Goal: Task Accomplishment & Management: Understand process/instructions

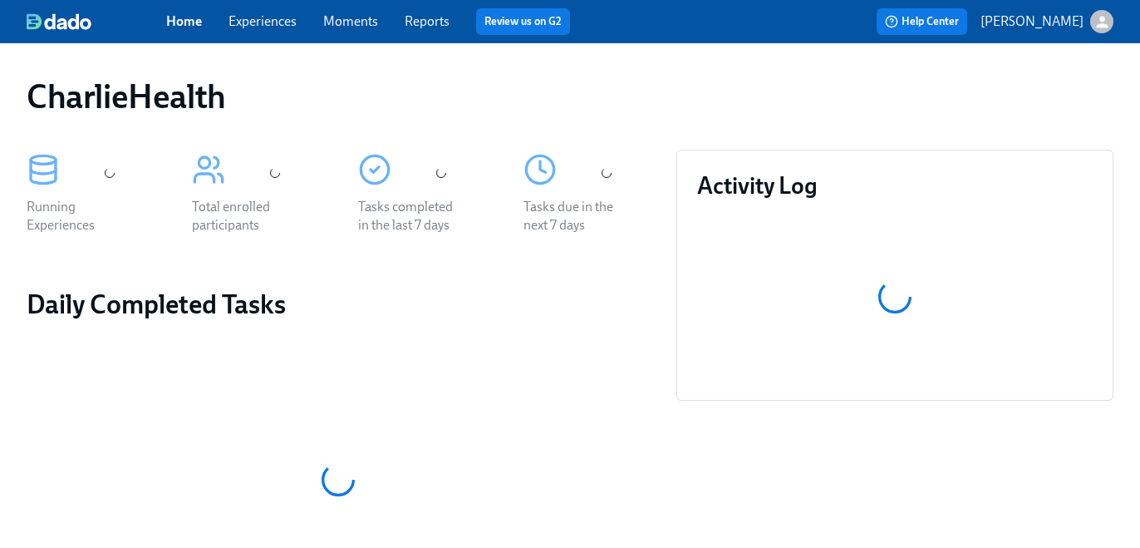
click at [274, 28] on link "Experiences" at bounding box center [263, 21] width 68 height 16
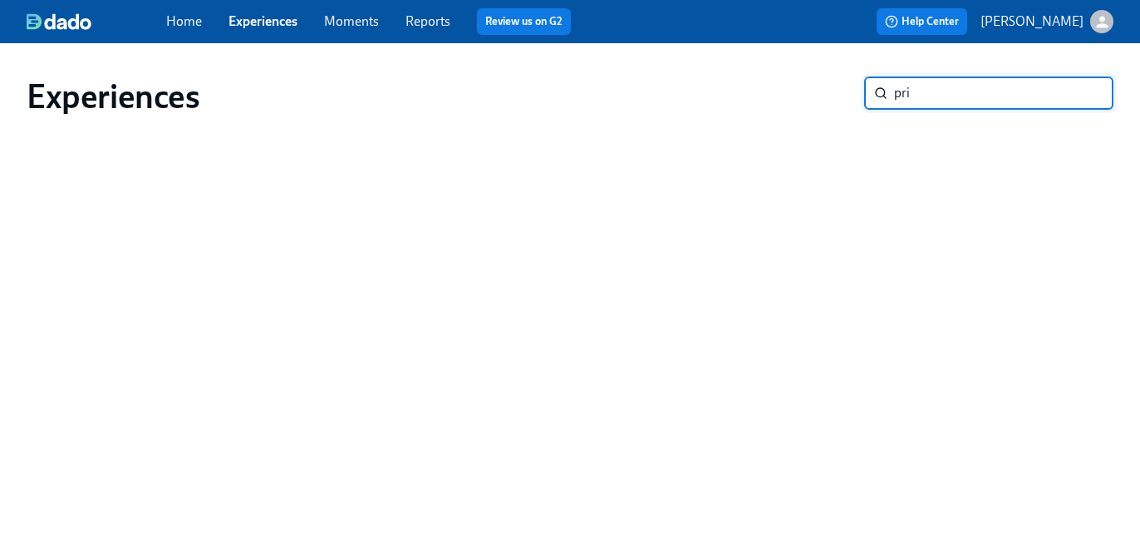
type input "prim"
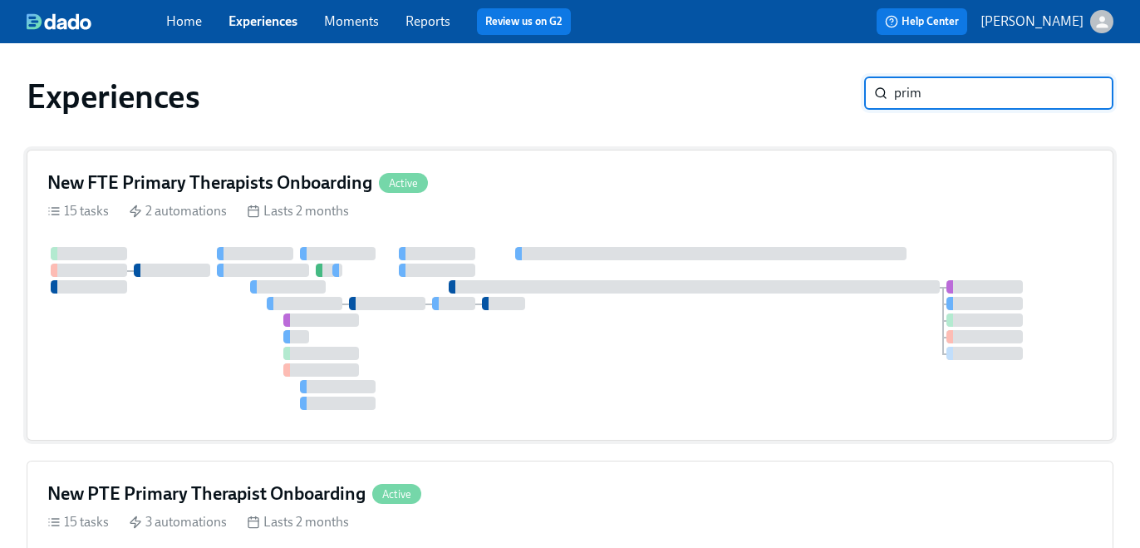
click at [547, 293] on div at bounding box center [694, 286] width 491 height 13
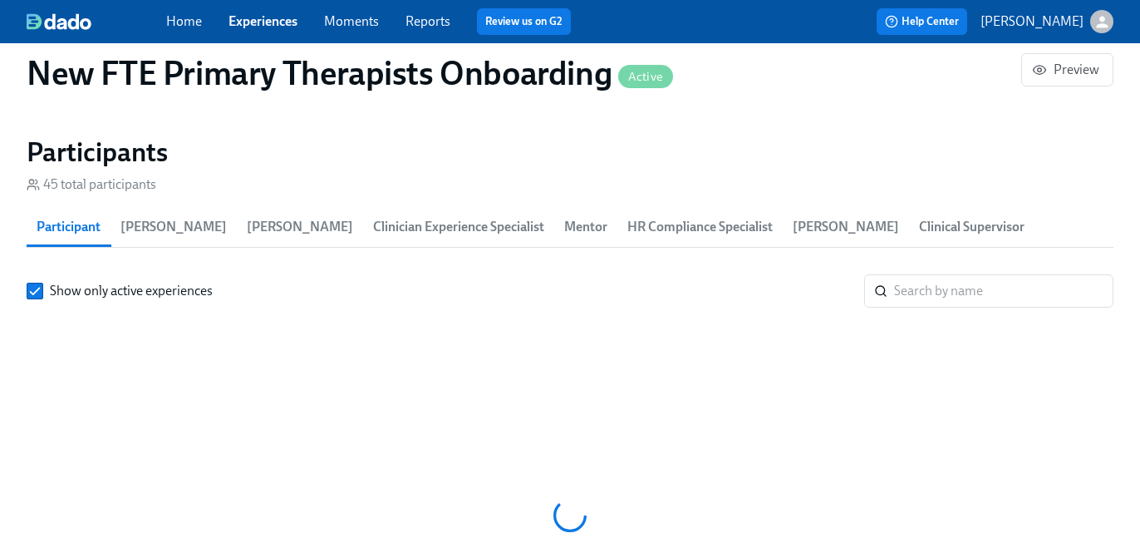
scroll to position [0, 15227]
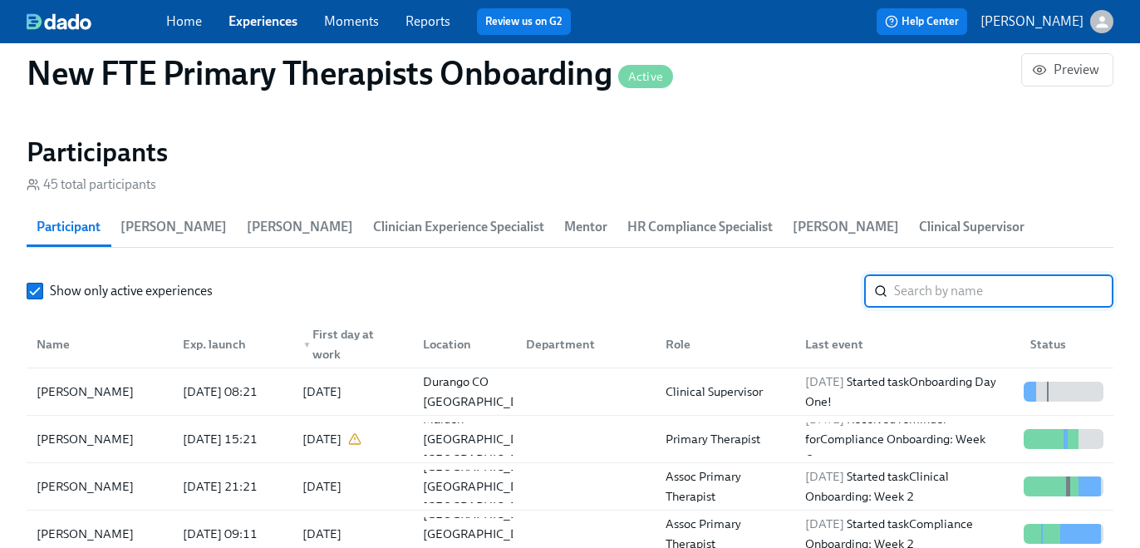
click at [994, 302] on input "search" at bounding box center [1003, 290] width 219 height 33
paste input "[PERSON_NAME]"
type input "[PERSON_NAME]"
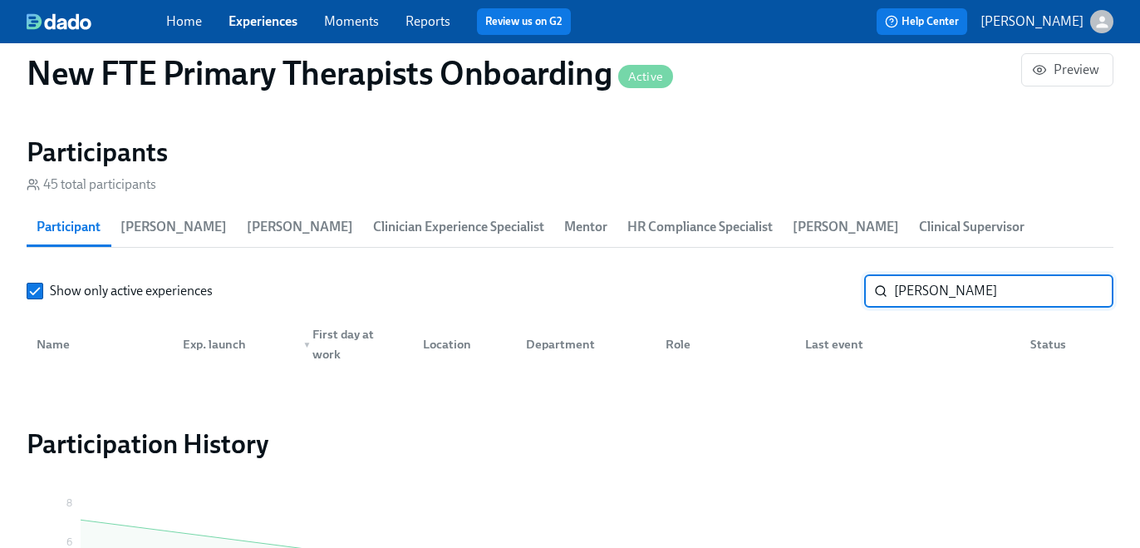
click at [968, 293] on input "[PERSON_NAME]" at bounding box center [1003, 290] width 219 height 33
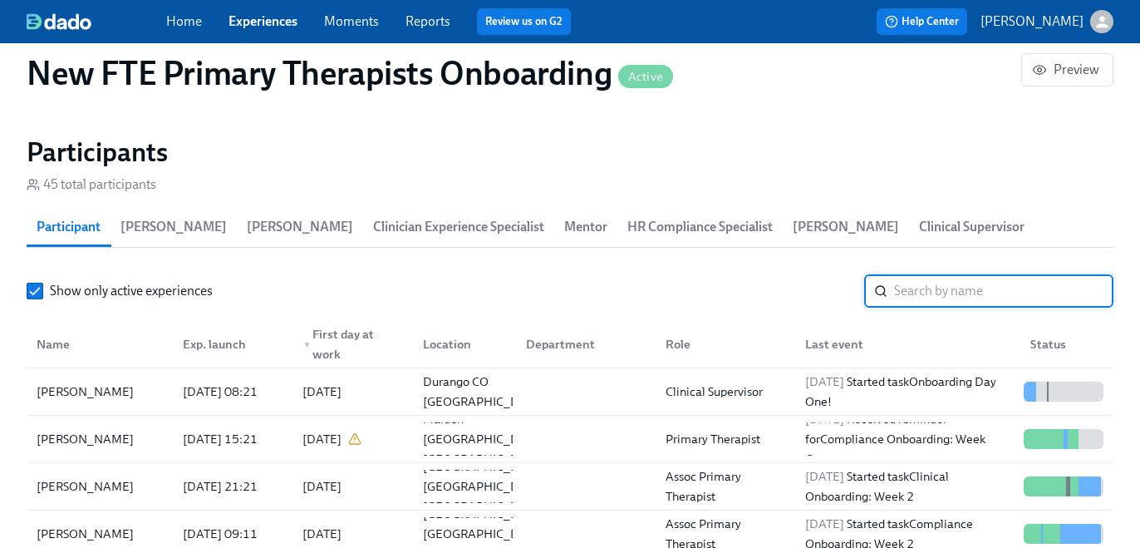
paste input "[PERSON_NAME]"
type input "[PERSON_NAME]"
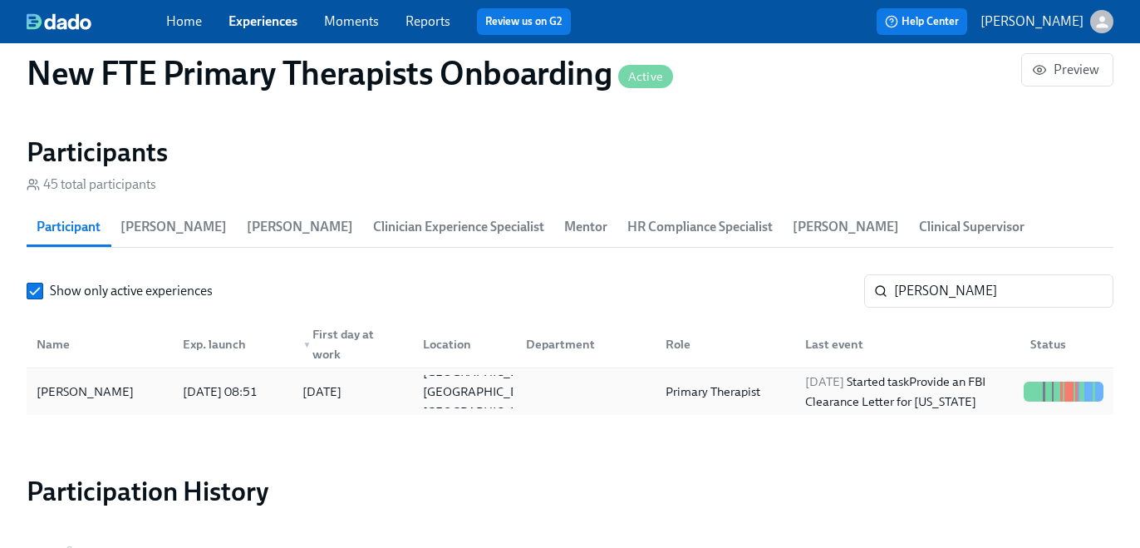
click at [795, 404] on div "[DATE] Started task Provide an FBI Clearance Letter for [US_STATE]" at bounding box center [904, 391] width 225 height 33
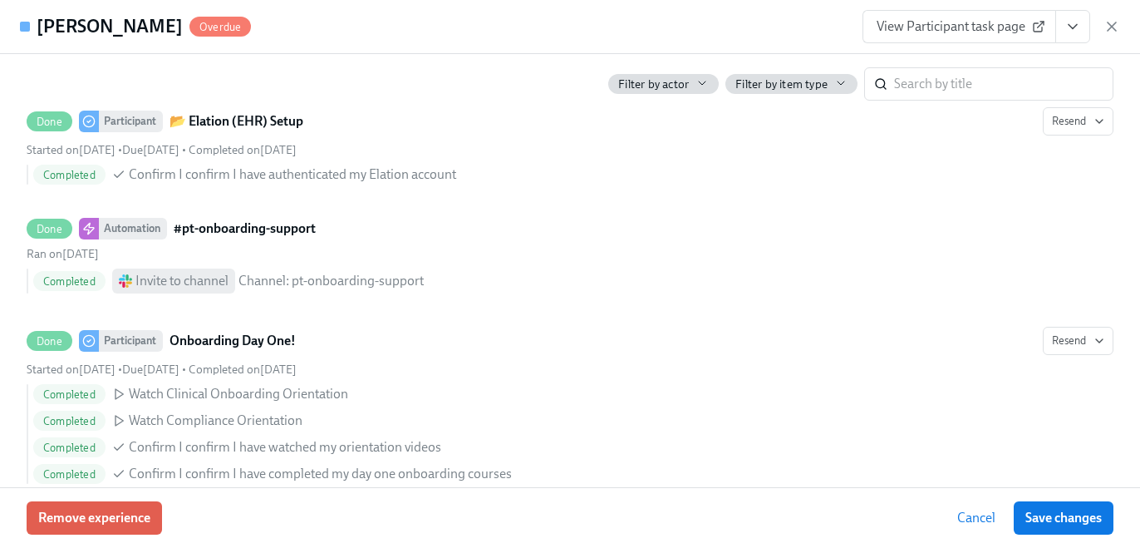
scroll to position [1685, 0]
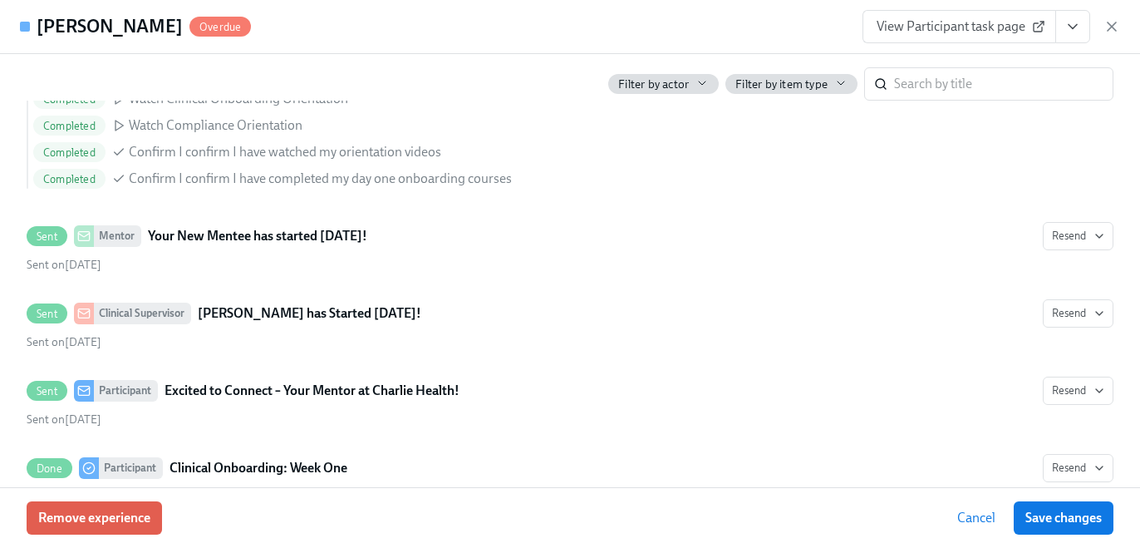
click at [1017, 15] on link "View Participant task page" at bounding box center [960, 26] width 194 height 33
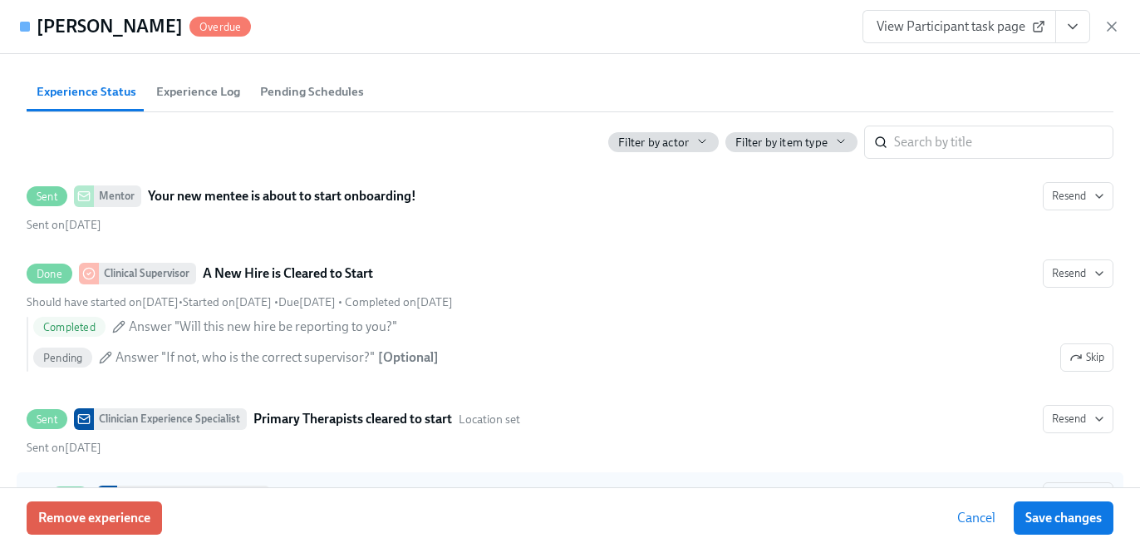
scroll to position [486, 0]
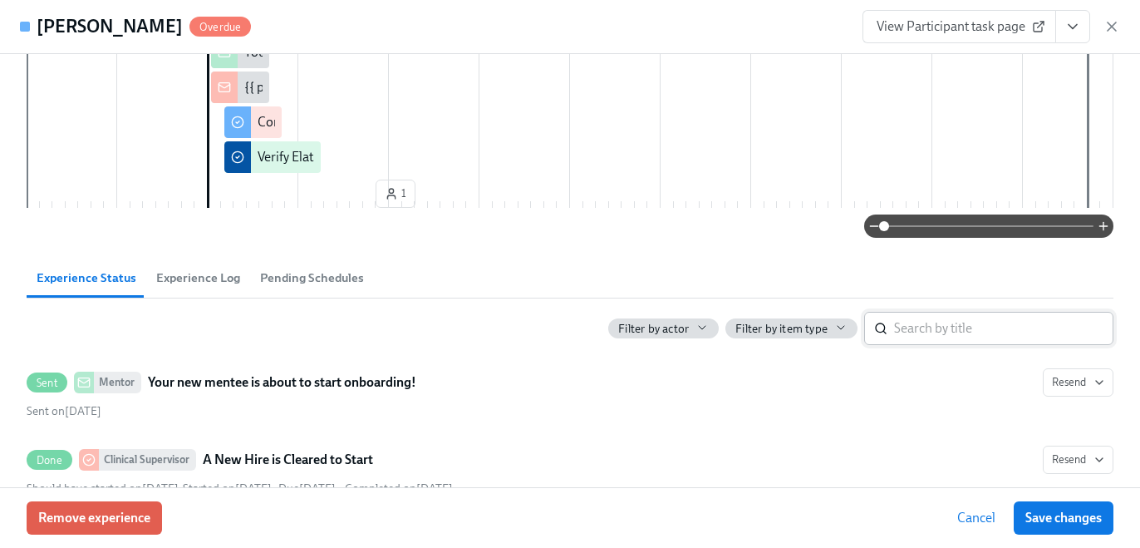
click at [899, 328] on input "search" at bounding box center [1003, 328] width 219 height 33
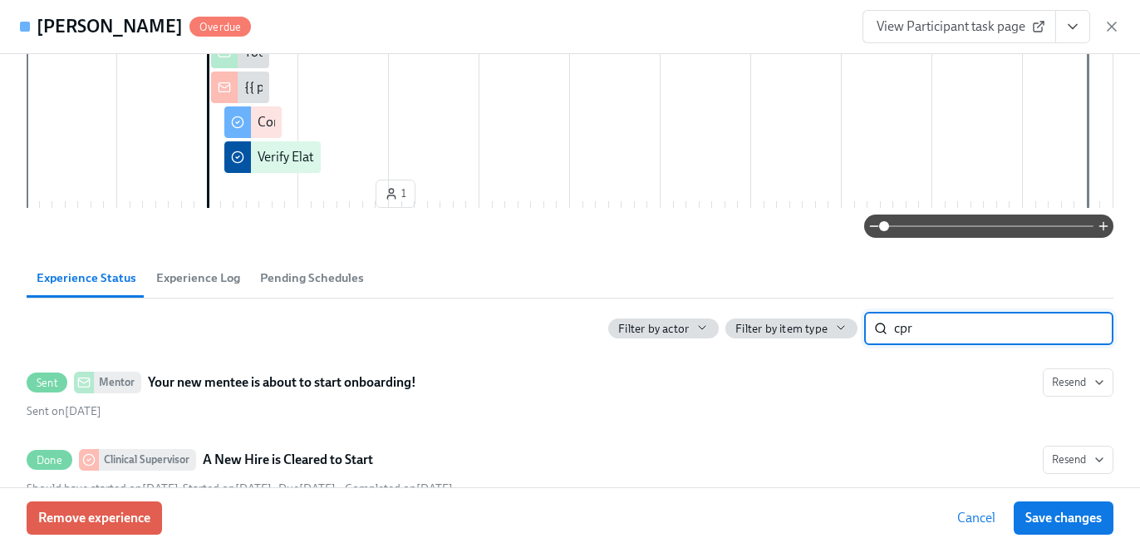
type input "cpr"
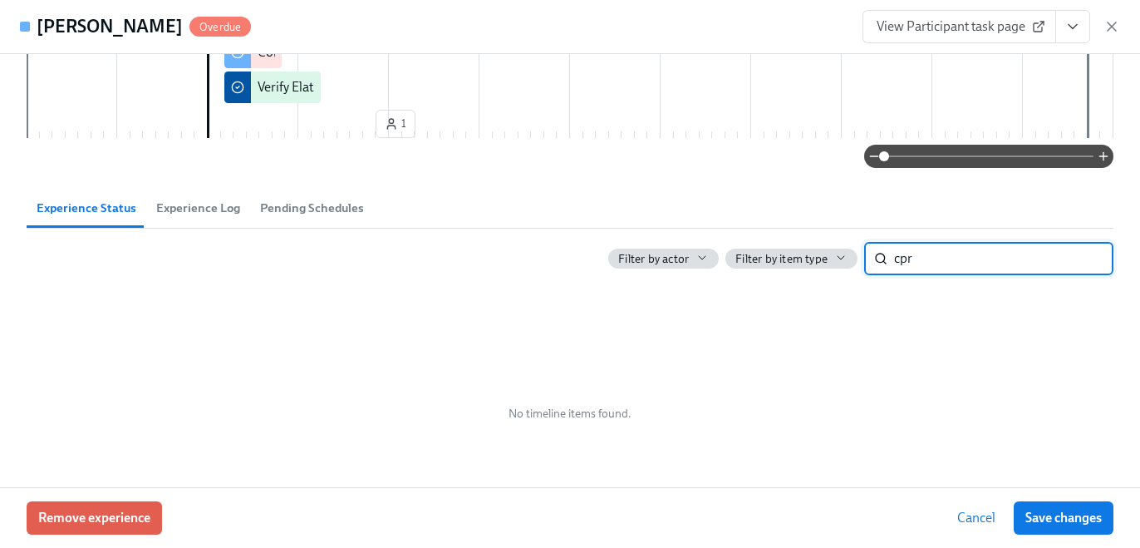
scroll to position [568, 0]
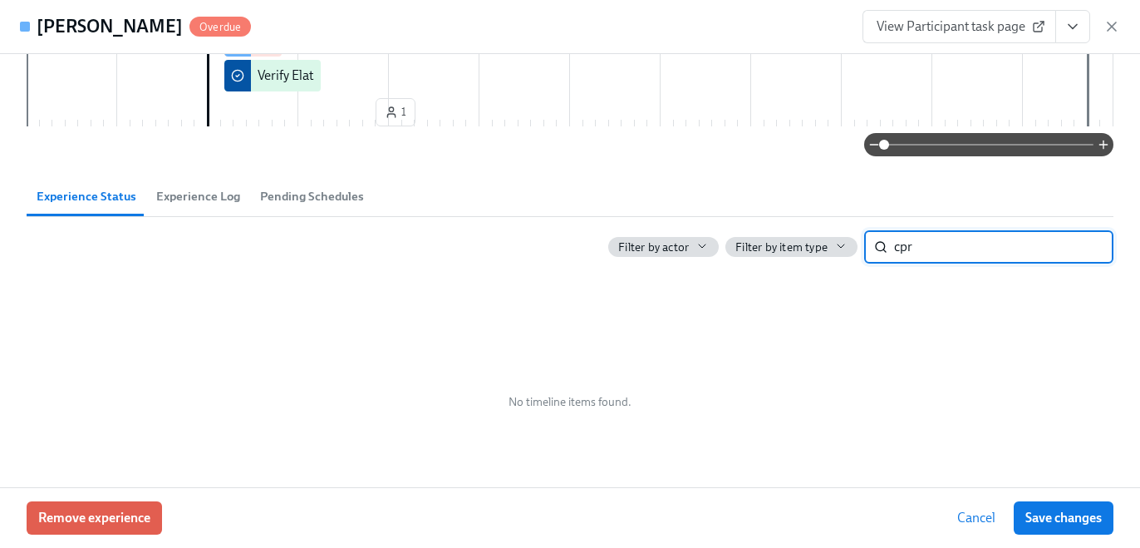
click at [962, 253] on input "cpr" at bounding box center [1003, 246] width 219 height 33
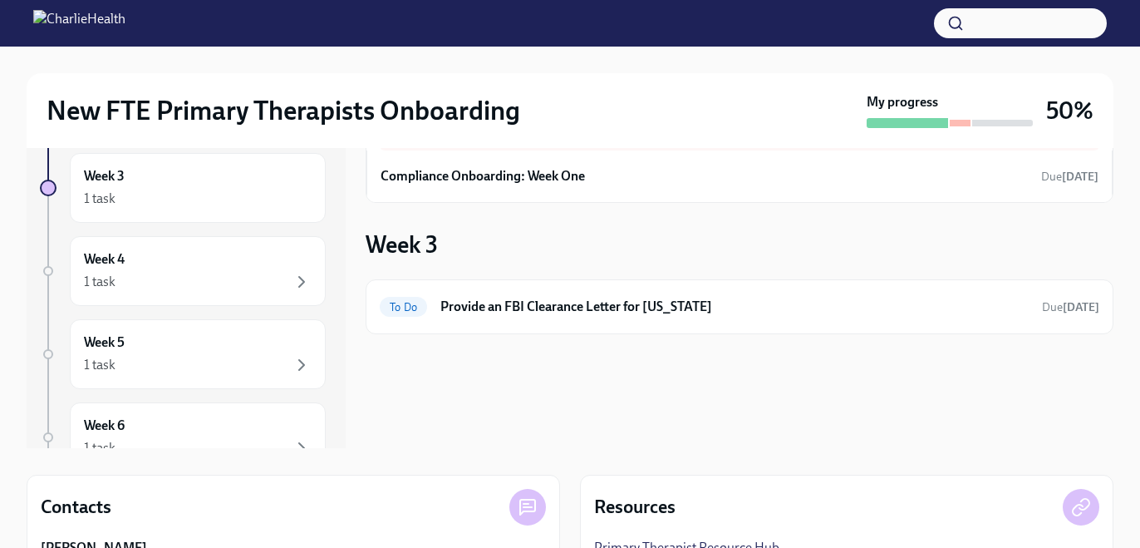
scroll to position [303, 0]
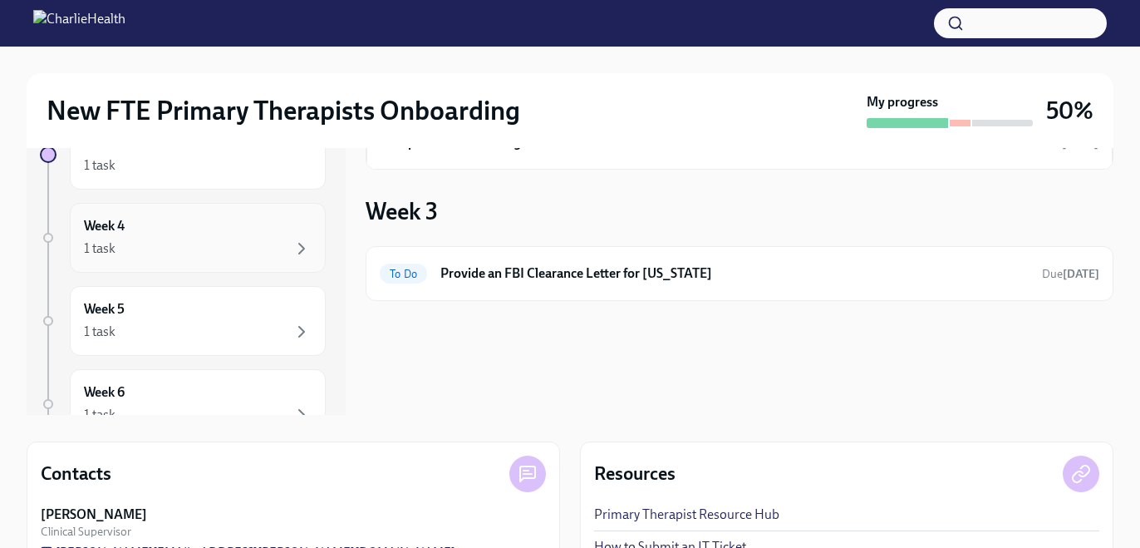
click at [182, 248] on div "1 task" at bounding box center [198, 249] width 228 height 20
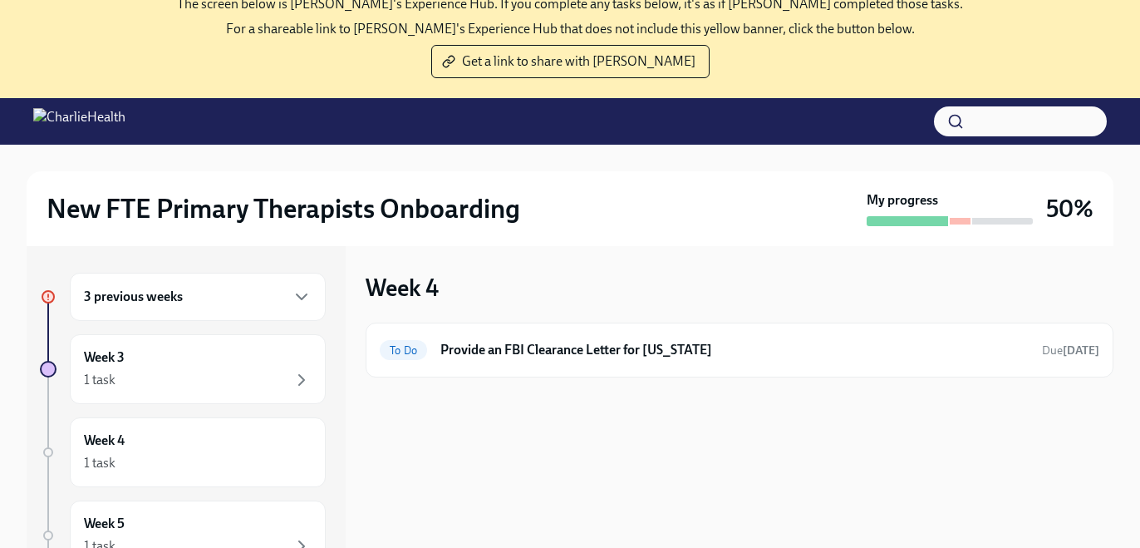
scroll to position [51, 0]
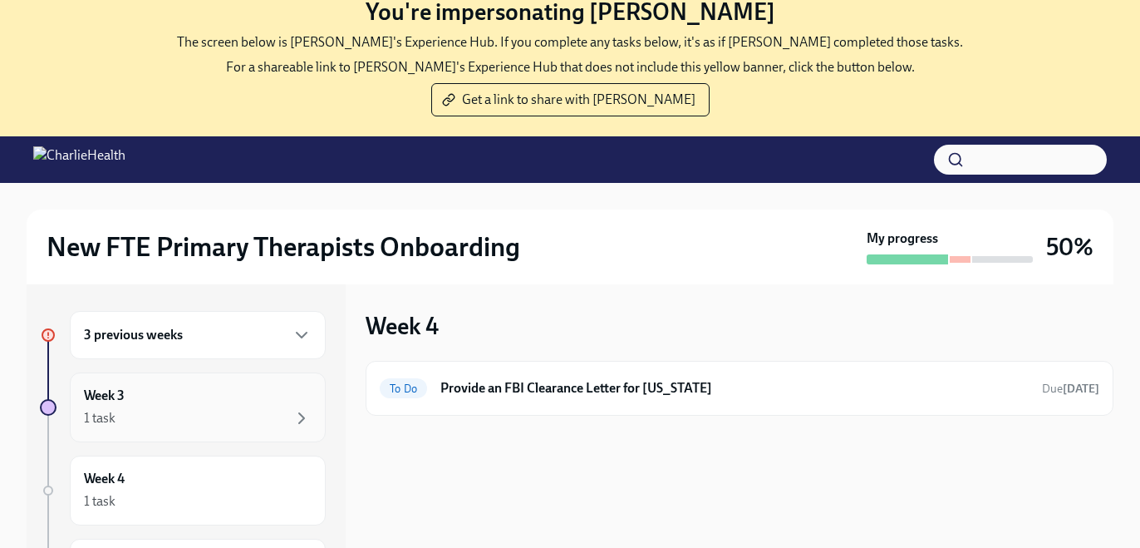
click at [173, 373] on div "Week 3 1 task" at bounding box center [198, 407] width 256 height 70
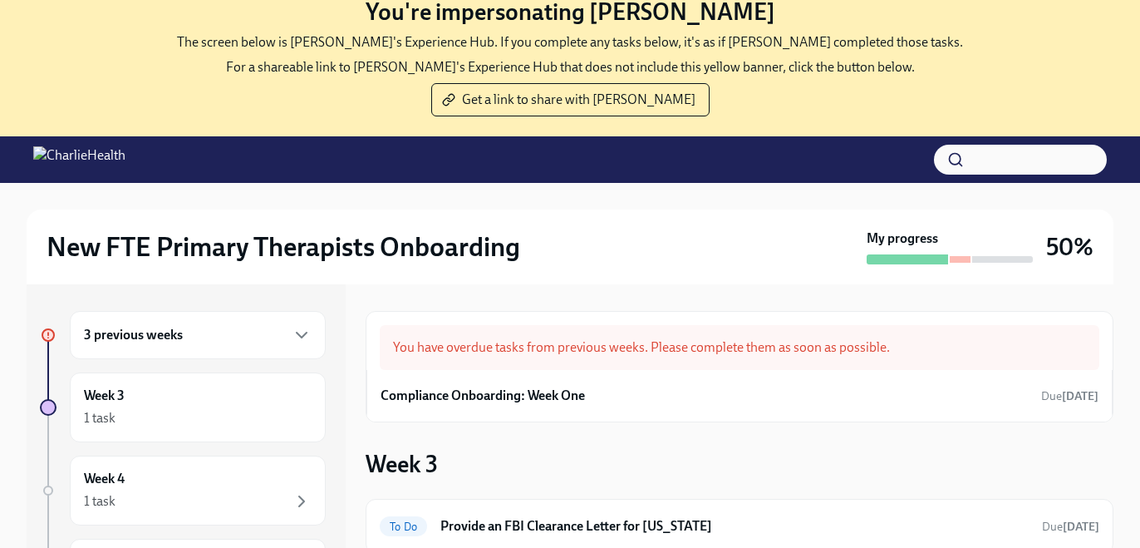
click at [185, 336] on div "3 previous weeks" at bounding box center [198, 335] width 228 height 20
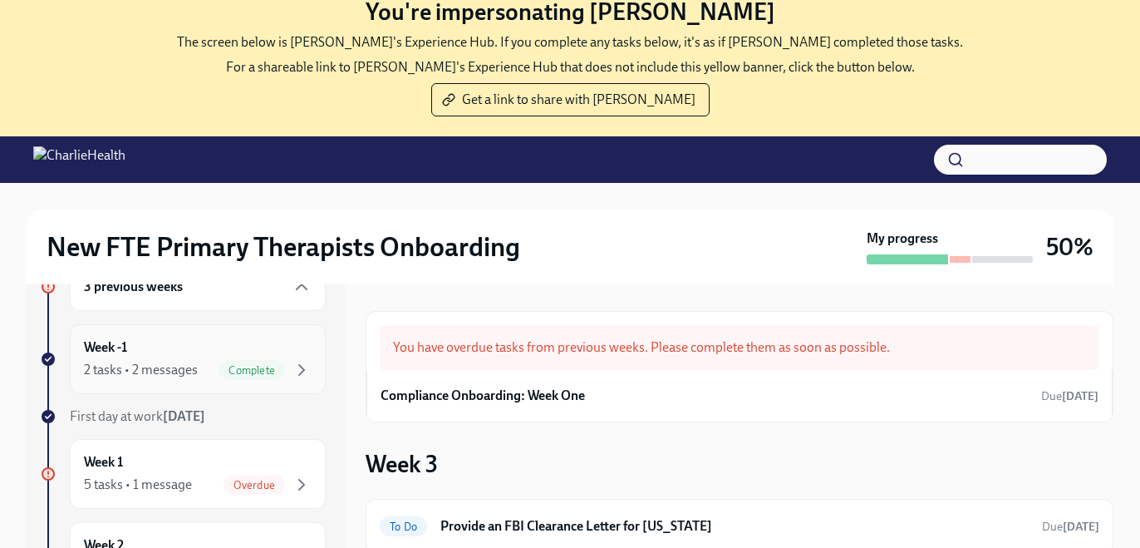
scroll to position [89, 0]
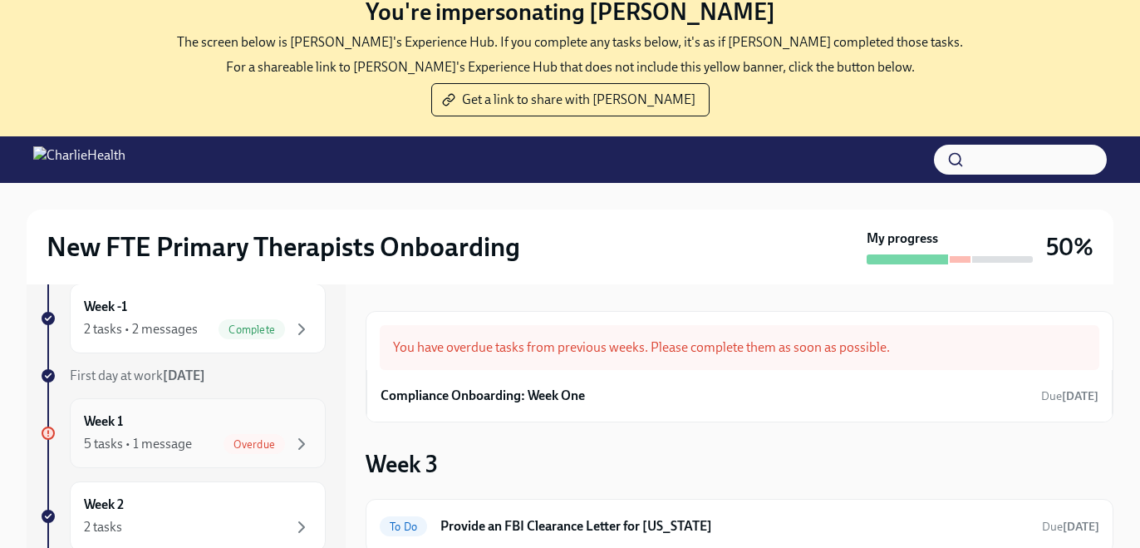
click at [221, 416] on div "Week 1 5 tasks • 1 message Overdue" at bounding box center [198, 433] width 228 height 42
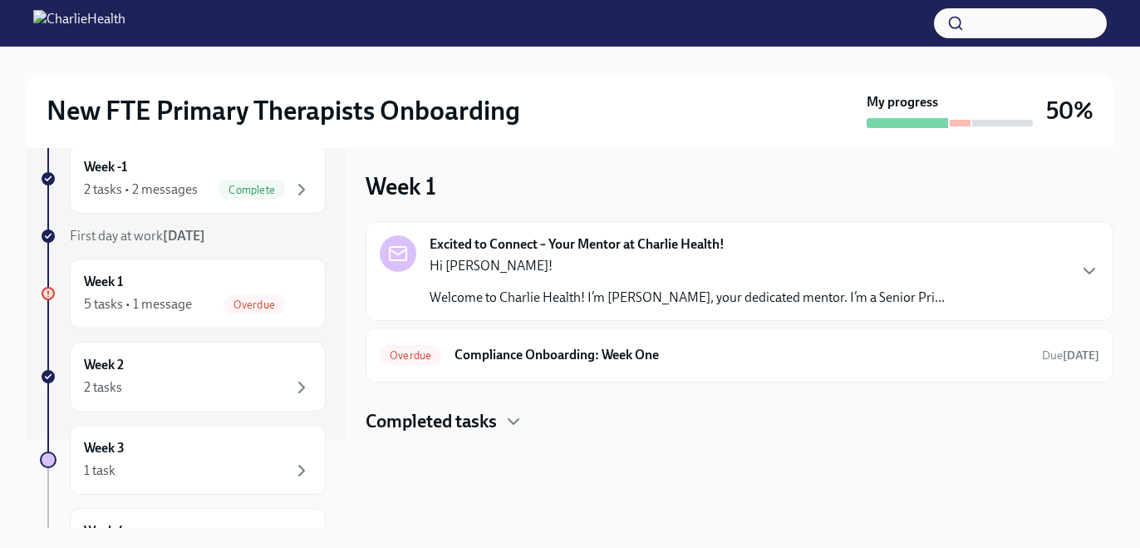
scroll to position [202, 0]
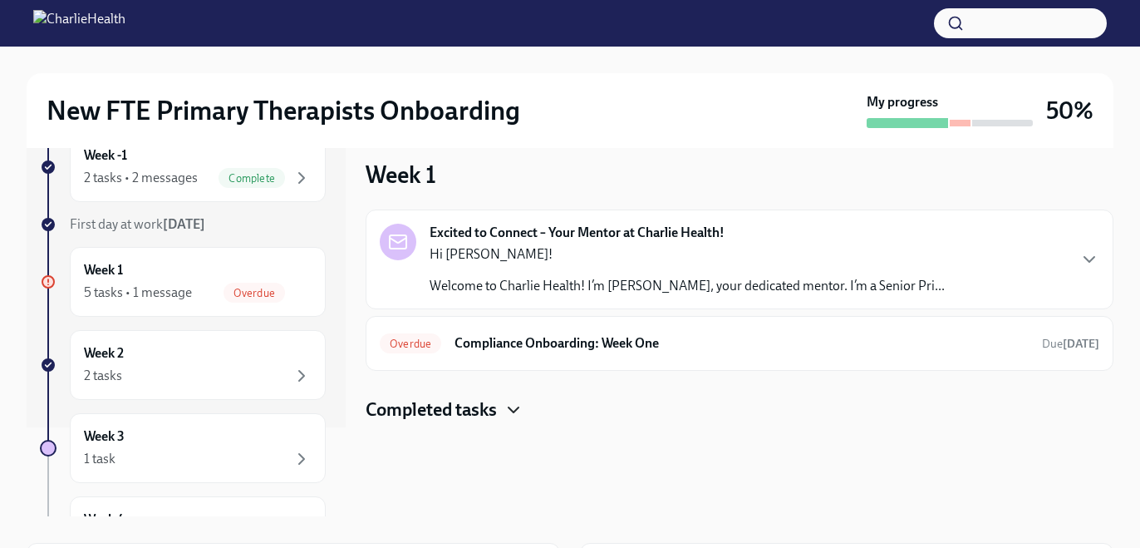
click at [509, 408] on icon "button" at bounding box center [514, 410] width 20 height 20
click at [505, 353] on div "Overdue Compliance Onboarding: Week One Due 8 days ago" at bounding box center [740, 343] width 720 height 27
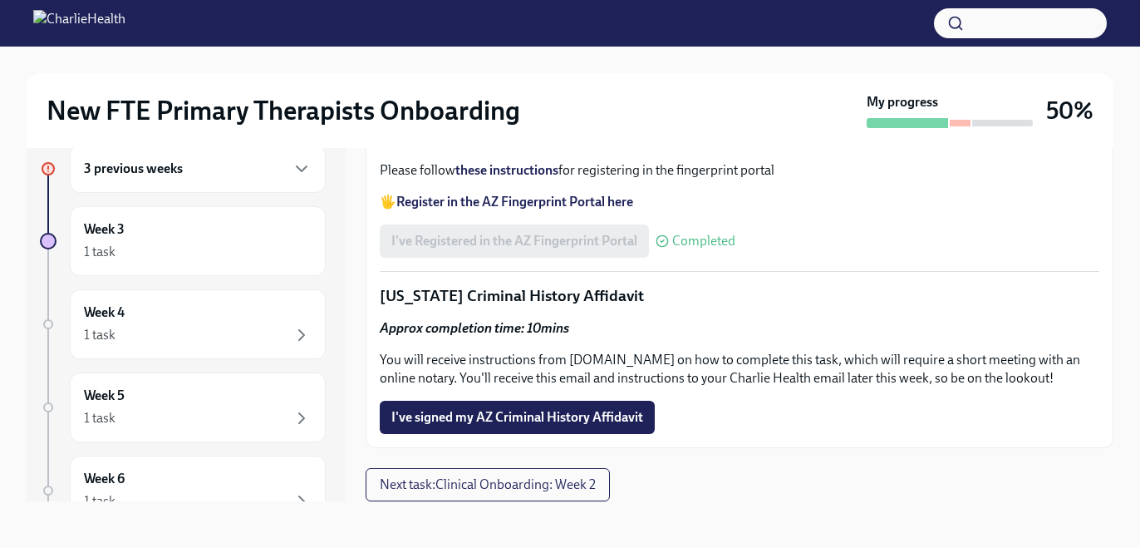
scroll to position [1911, 0]
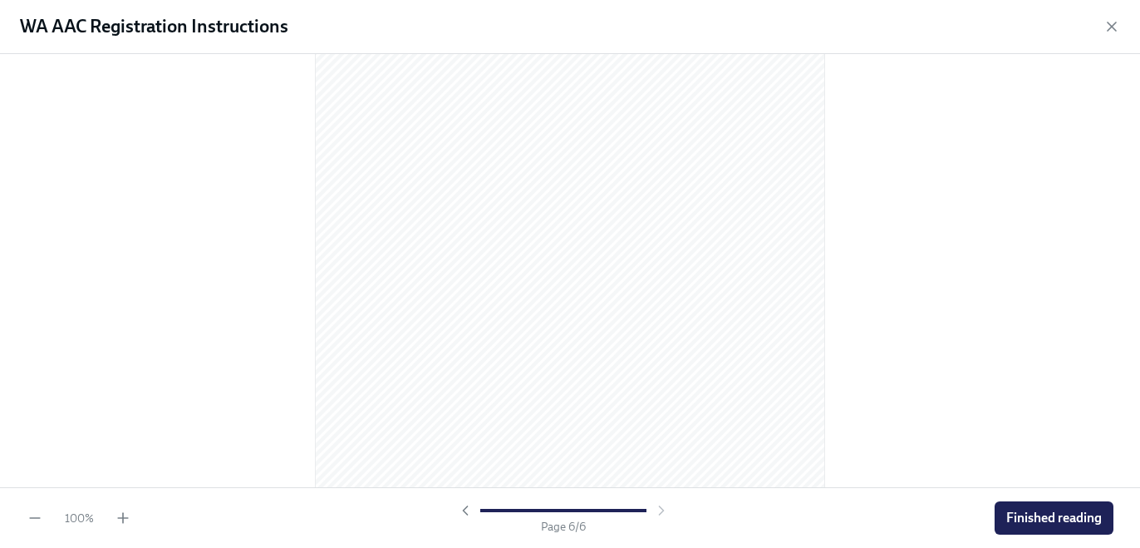
scroll to position [0, 0]
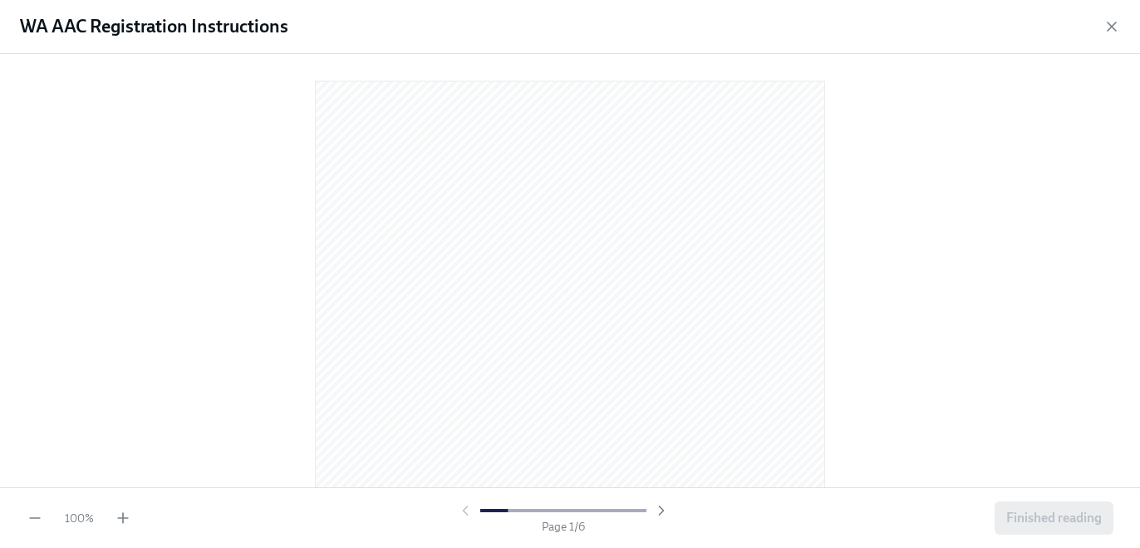
scroll to position [202, 0]
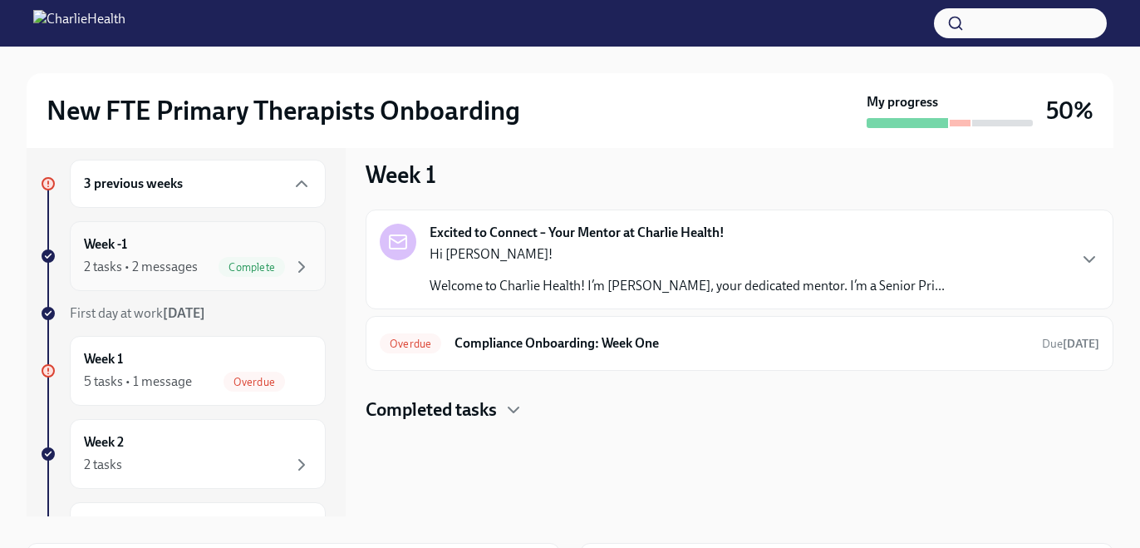
click at [211, 260] on div "2 tasks • 2 messages Complete" at bounding box center [198, 267] width 228 height 20
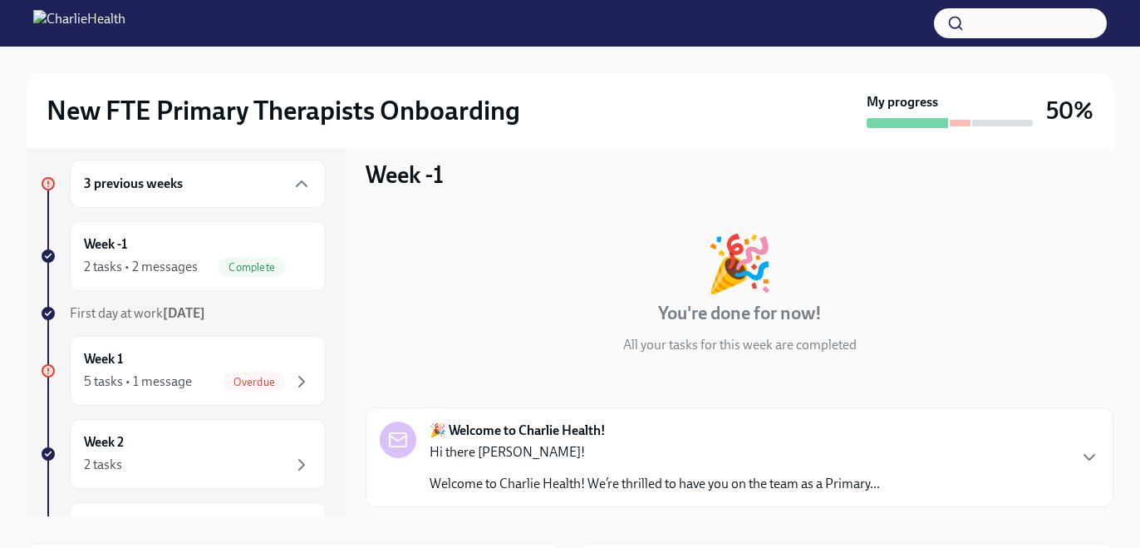
click at [196, 332] on div "3 previous weeks Week -1 2 tasks • 2 messages Complete First day at work Sep 29…" at bounding box center [183, 540] width 286 height 760
click at [194, 310] on strong "Sep 29th" at bounding box center [184, 313] width 42 height 16
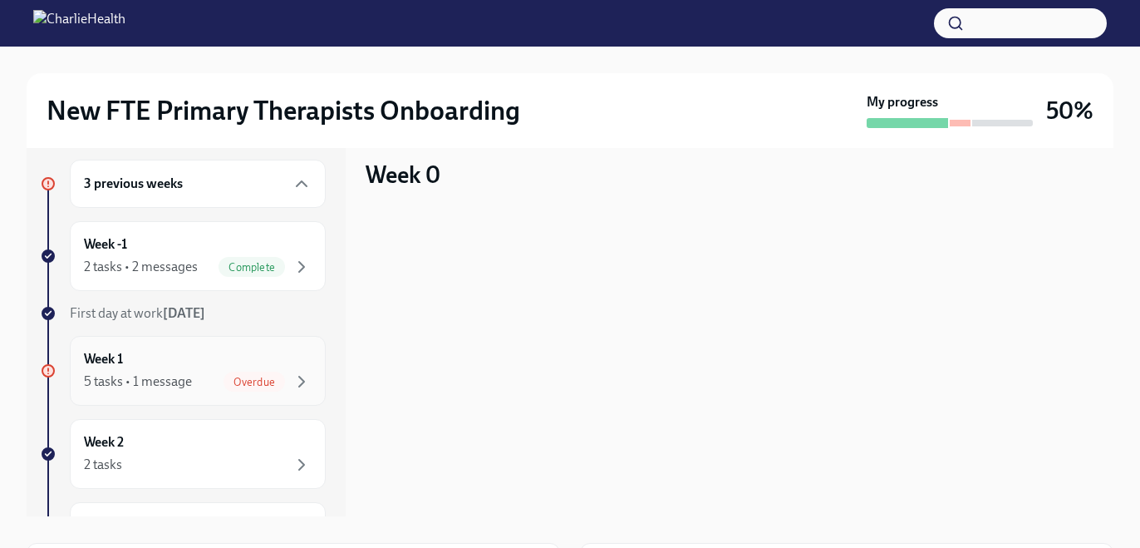
click at [230, 356] on div "Week 1 5 tasks • 1 message Overdue" at bounding box center [198, 371] width 228 height 42
